Goal: Entertainment & Leisure: Consume media (video, audio)

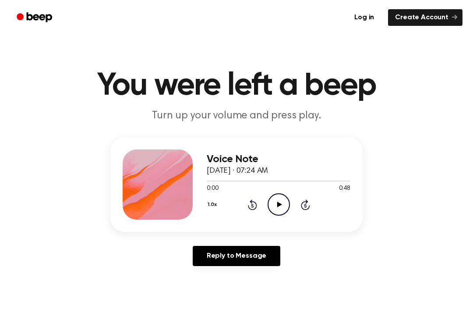
click at [278, 206] on icon at bounding box center [279, 204] width 5 height 6
click at [255, 200] on icon "Rewind 5 seconds" at bounding box center [252, 204] width 10 height 11
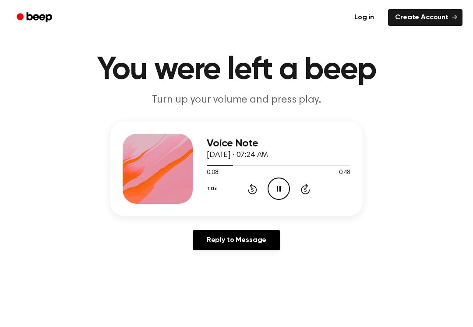
click at [254, 187] on icon "Rewind 5 seconds" at bounding box center [252, 188] width 10 height 11
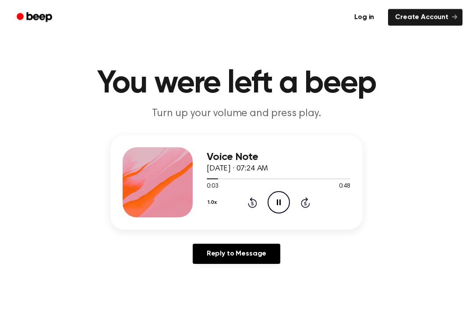
scroll to position [0, 0]
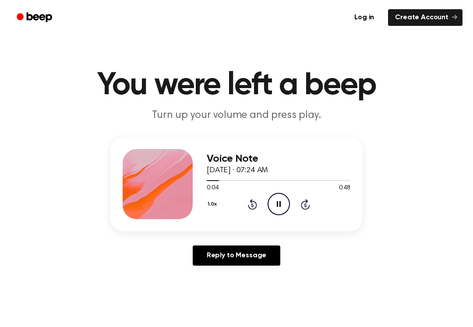
click at [251, 204] on icon "Rewind 5 seconds" at bounding box center [252, 203] width 10 height 11
click at [253, 203] on icon "Rewind 5 seconds" at bounding box center [252, 203] width 10 height 11
click at [247, 209] on div "1.0x Rewind 5 seconds Pause Audio Skip 5 seconds" at bounding box center [279, 204] width 144 height 22
click at [278, 205] on icon "Pause Audio" at bounding box center [279, 204] width 22 height 22
click at [248, 211] on div "1.0x Rewind 5 seconds Play Audio Skip 5 seconds" at bounding box center [279, 204] width 144 height 22
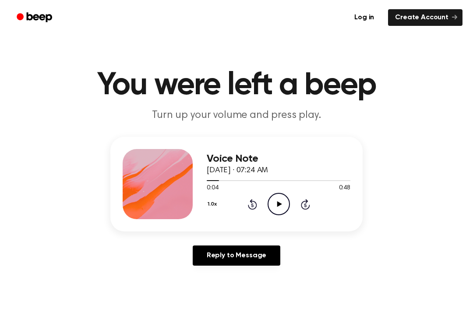
click at [253, 204] on icon at bounding box center [252, 205] width 2 height 4
click at [259, 201] on div "1.0x Rewind 5 seconds Play Audio Skip 5 seconds" at bounding box center [279, 204] width 144 height 22
click at [258, 201] on div "1.0x Rewind 5 seconds Play Audio Skip 5 seconds" at bounding box center [279, 204] width 144 height 22
click at [274, 202] on icon "Play Audio" at bounding box center [279, 204] width 22 height 22
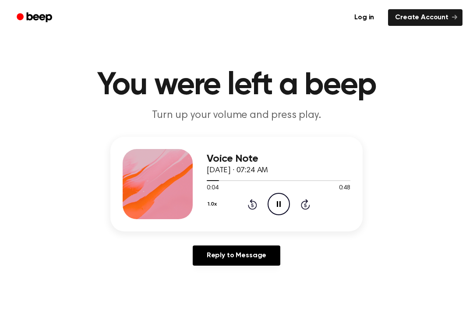
click at [279, 205] on icon "Pause Audio" at bounding box center [279, 204] width 22 height 22
click at [275, 204] on icon "Play Audio" at bounding box center [279, 204] width 22 height 22
click at [254, 208] on icon "Rewind 5 seconds" at bounding box center [252, 203] width 10 height 11
click at [252, 203] on icon at bounding box center [252, 204] width 9 height 11
click at [251, 202] on icon at bounding box center [252, 204] width 9 height 11
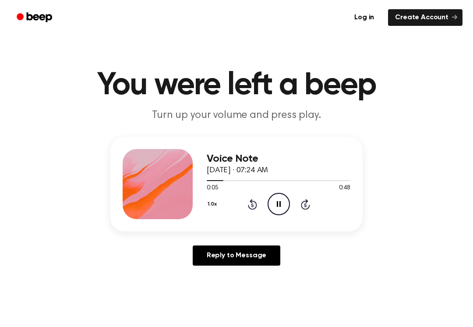
click at [274, 201] on icon "Pause Audio" at bounding box center [279, 204] width 22 height 22
click at [286, 195] on icon "Play Audio" at bounding box center [279, 204] width 22 height 22
click at [257, 202] on icon "Rewind 5 seconds" at bounding box center [252, 203] width 10 height 11
click at [256, 202] on icon at bounding box center [252, 204] width 9 height 11
click at [256, 208] on icon "Rewind 5 seconds" at bounding box center [252, 203] width 10 height 11
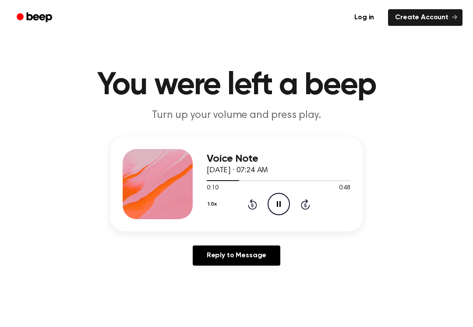
click at [277, 211] on icon "Pause Audio" at bounding box center [279, 204] width 22 height 22
click at [269, 212] on icon "Play Audio" at bounding box center [279, 204] width 22 height 22
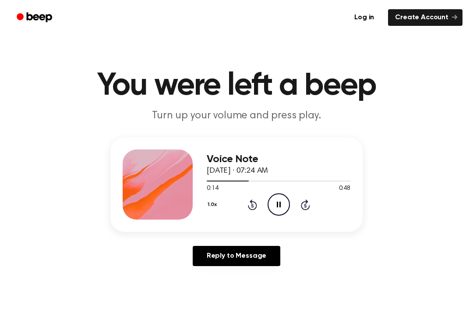
click at [286, 205] on icon "Pause Audio" at bounding box center [279, 204] width 22 height 22
click at [245, 203] on div "1.0x Rewind 5 seconds Play Audio Skip 5 seconds" at bounding box center [279, 204] width 144 height 22
click at [246, 201] on div "1.0x Rewind 5 seconds Play Audio Skip 5 seconds" at bounding box center [279, 204] width 144 height 22
click at [254, 198] on div "1.0x Rewind 5 seconds Play Audio Skip 5 seconds" at bounding box center [279, 204] width 144 height 22
click at [253, 198] on div "1.0x Rewind 5 seconds Play Audio Skip 5 seconds" at bounding box center [279, 204] width 144 height 22
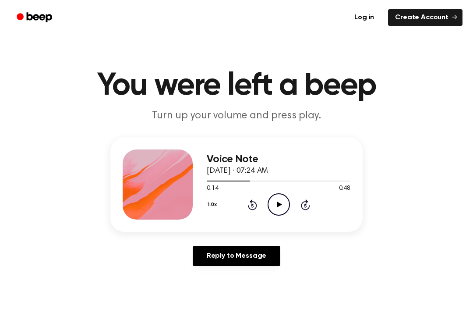
click at [251, 202] on icon at bounding box center [252, 204] width 9 height 11
click at [256, 201] on icon "Rewind 5 seconds" at bounding box center [252, 204] width 10 height 11
click at [259, 202] on div "1.0x Rewind 5 seconds Play Audio Skip 5 seconds" at bounding box center [279, 204] width 144 height 22
click at [276, 199] on icon "Play Audio" at bounding box center [279, 204] width 22 height 22
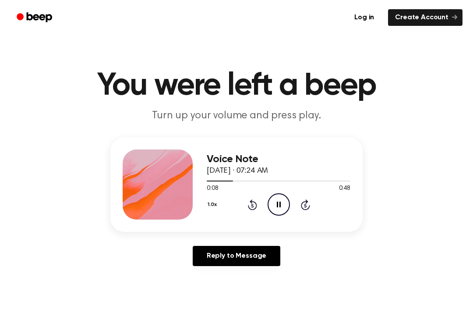
click at [276, 212] on icon "Pause Audio" at bounding box center [279, 204] width 22 height 22
click at [282, 209] on icon "Play Audio" at bounding box center [279, 204] width 22 height 22
click at [284, 203] on icon "Pause Audio" at bounding box center [279, 204] width 22 height 22
